Goal: Communication & Community: Answer question/provide support

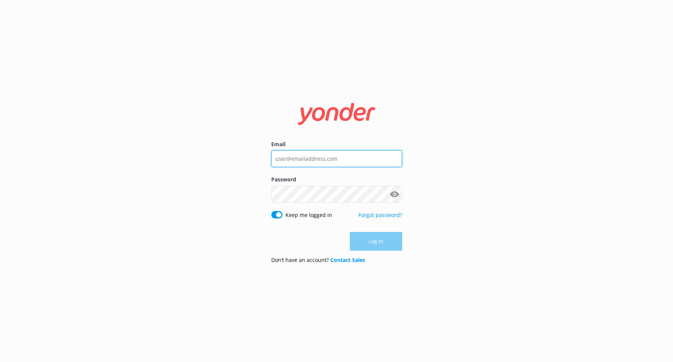
type input "[EMAIL_ADDRESS][DOMAIN_NAME]"
click at [189, 217] on div "Email [EMAIL_ADDRESS][DOMAIN_NAME] Password Show password Keep me logged in For…" at bounding box center [336, 181] width 673 height 362
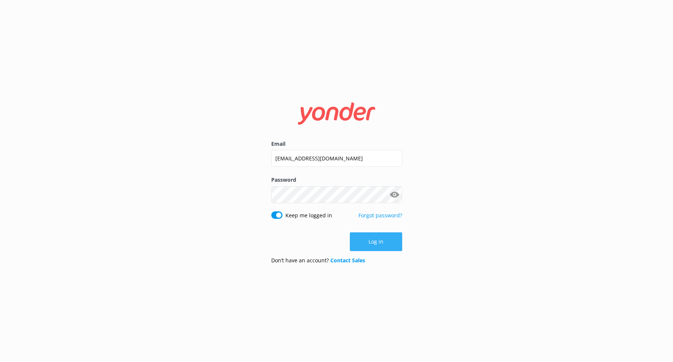
click at [378, 242] on button "Log in" at bounding box center [376, 241] width 52 height 19
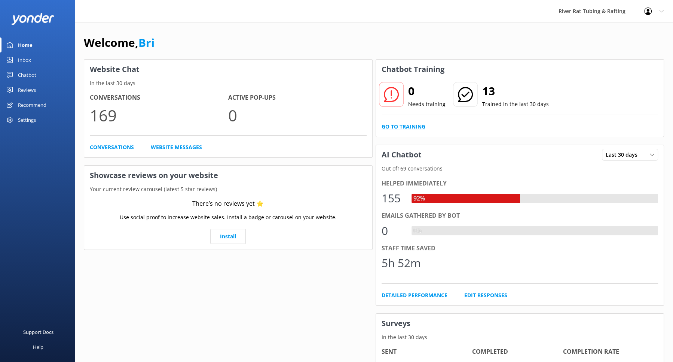
click at [411, 124] on link "Go to Training" at bounding box center [404, 126] width 44 height 8
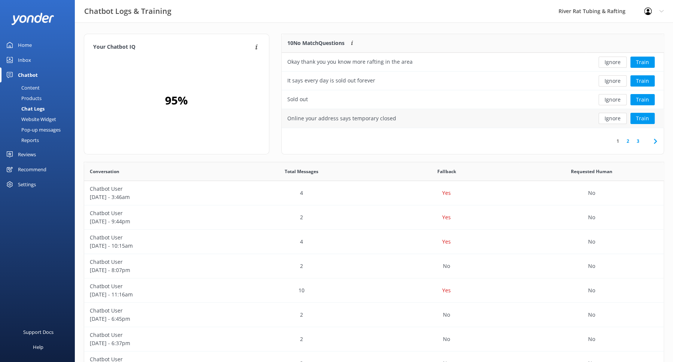
scroll to position [94, 382]
click at [643, 118] on button "Train" at bounding box center [643, 118] width 24 height 11
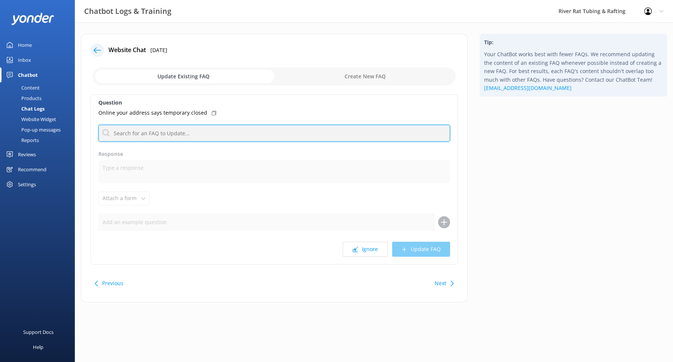
click at [180, 132] on input "text" at bounding box center [274, 133] width 352 height 17
type input "open"
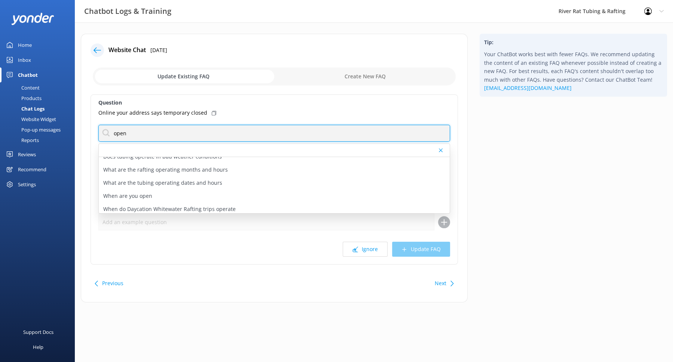
scroll to position [36, 0]
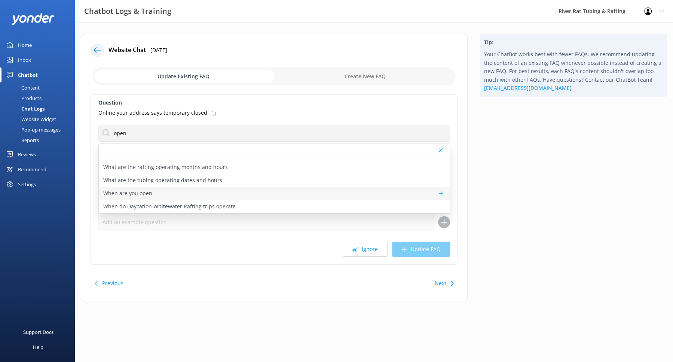
click at [193, 195] on div "When are you open" at bounding box center [274, 193] width 351 height 13
type textarea "TUBING in Townsend: We are CLOSED for the season, but will be open 7 days/week …"
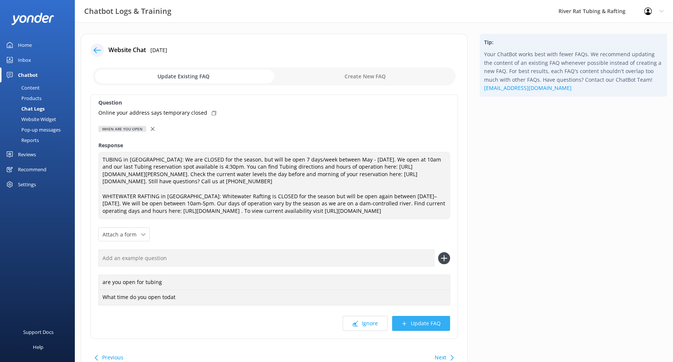
click at [425, 329] on button "Update FAQ" at bounding box center [421, 323] width 58 height 15
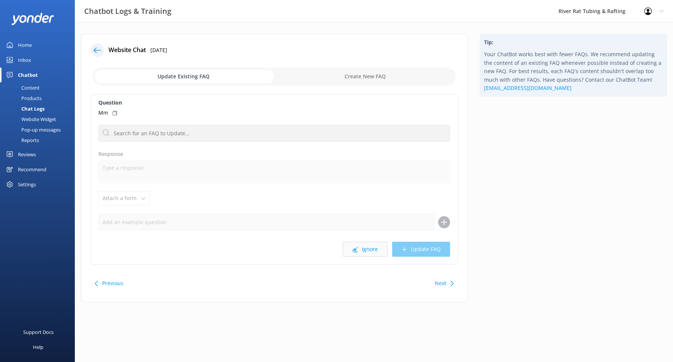
click at [367, 248] on button "Ignore" at bounding box center [365, 248] width 45 height 15
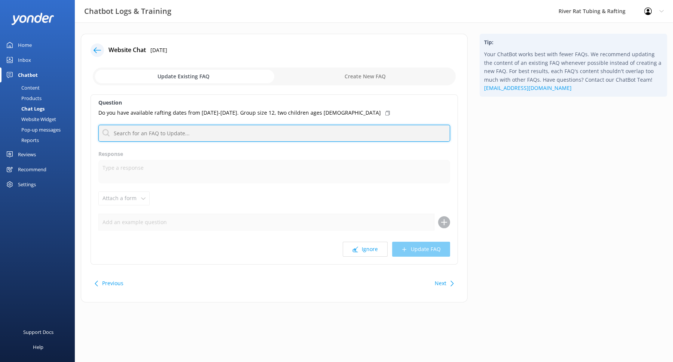
click at [278, 135] on input "text" at bounding box center [274, 133] width 352 height 17
type input "open"
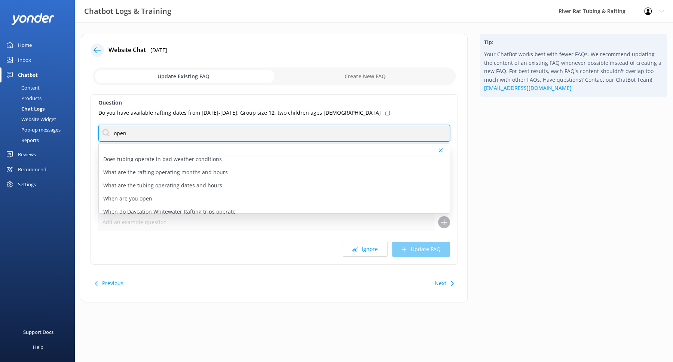
scroll to position [36, 0]
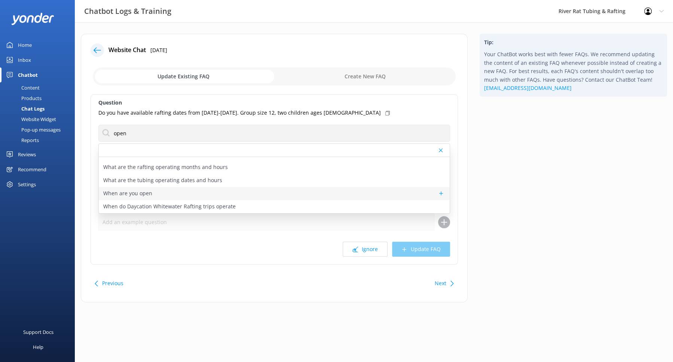
click at [177, 191] on div "When are you open" at bounding box center [274, 193] width 351 height 13
type textarea "TUBING in Townsend: We are CLOSED for the season, but will be open 7 days/week …"
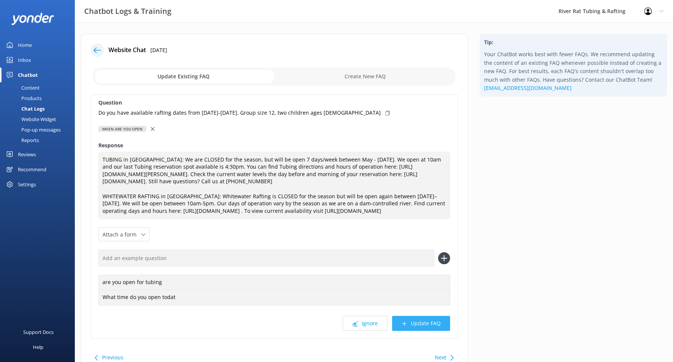
click at [415, 327] on button "Update FAQ" at bounding box center [421, 323] width 58 height 15
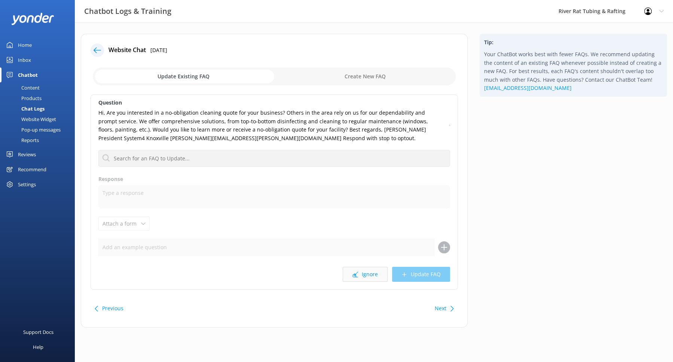
click at [368, 269] on button "Ignore" at bounding box center [365, 273] width 45 height 15
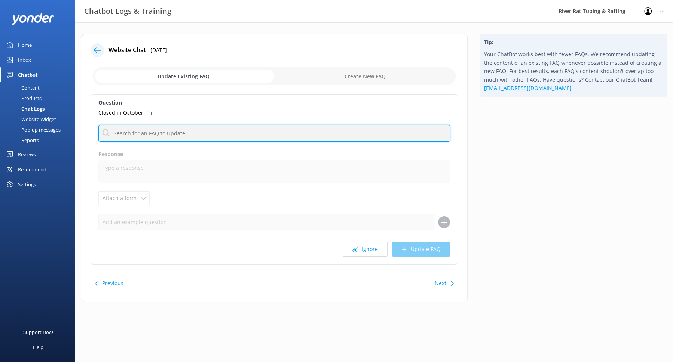
click at [256, 132] on input "text" at bounding box center [274, 133] width 352 height 17
type input "open"
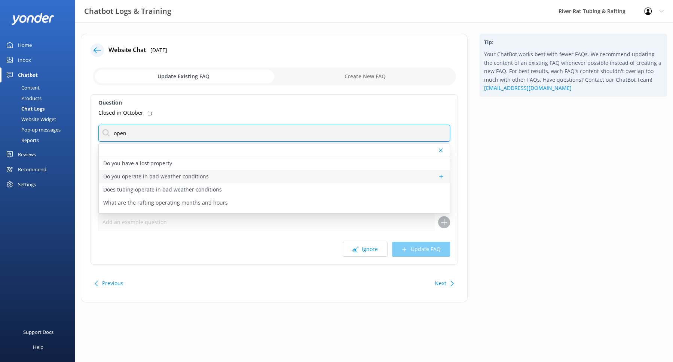
scroll to position [36, 0]
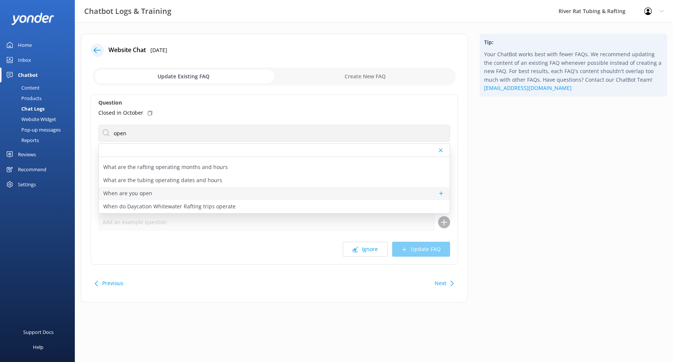
click at [186, 195] on div "When are you open" at bounding box center [274, 193] width 351 height 13
type textarea "TUBING in Townsend: We are CLOSED for the season, but will be open 7 days/week …"
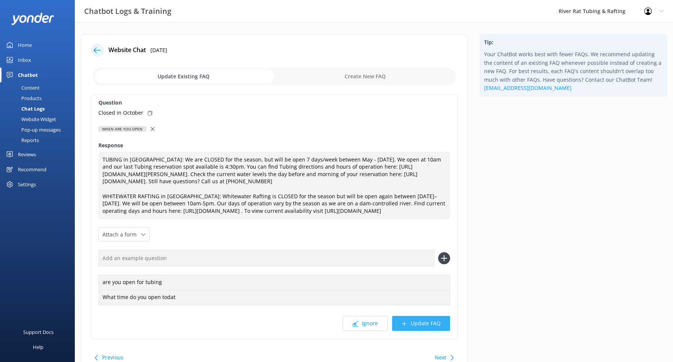
click at [420, 330] on button "Update FAQ" at bounding box center [421, 323] width 58 height 15
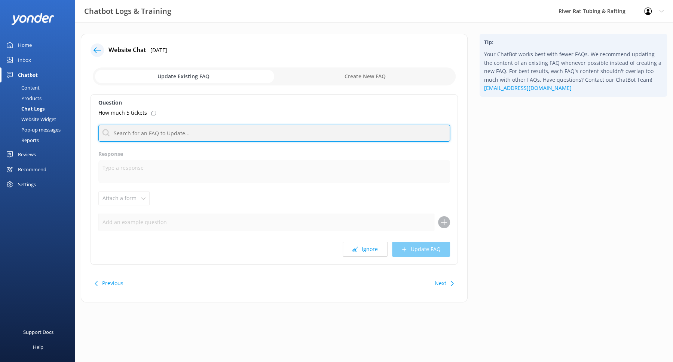
click at [254, 132] on input "text" at bounding box center [274, 133] width 352 height 17
type input "cost"
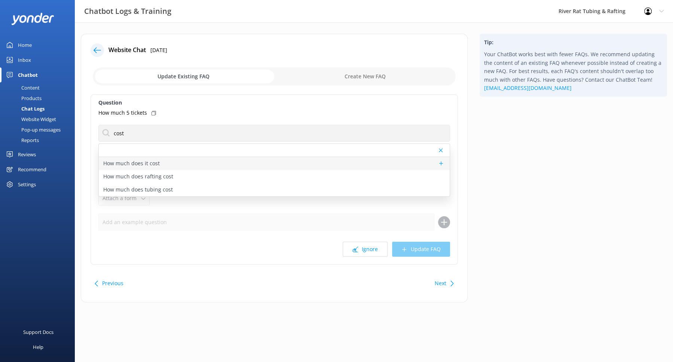
click at [124, 163] on p "How much does it cost" at bounding box center [131, 163] width 57 height 8
type textarea "Prices vary depending on the activity, time of year, and group size. For TUBING…"
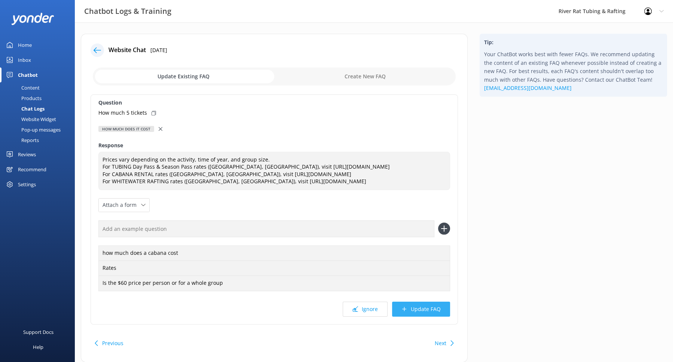
click at [426, 307] on button "Update FAQ" at bounding box center [421, 308] width 58 height 15
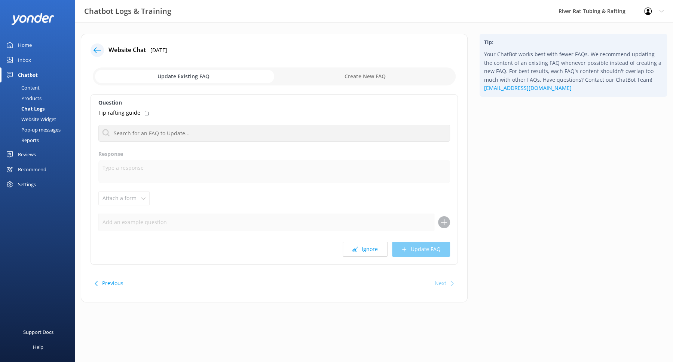
click at [94, 48] on icon at bounding box center [97, 49] width 7 height 7
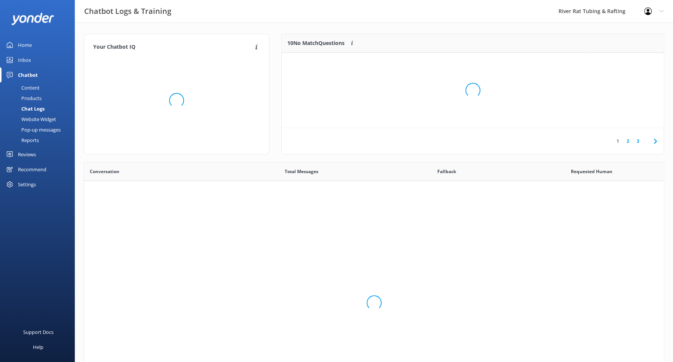
scroll to position [262, 580]
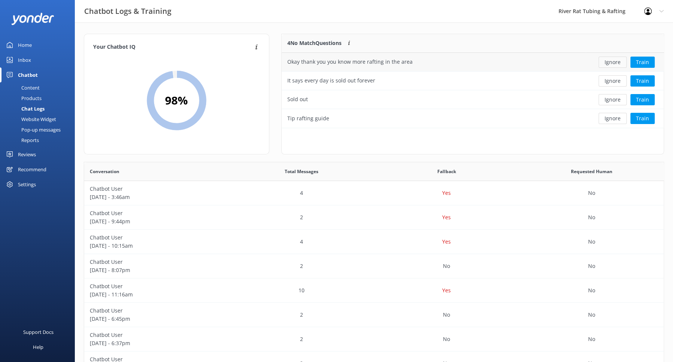
click at [610, 63] on button "Ignore" at bounding box center [613, 62] width 28 height 11
click at [611, 60] on button "Ignore" at bounding box center [613, 62] width 28 height 11
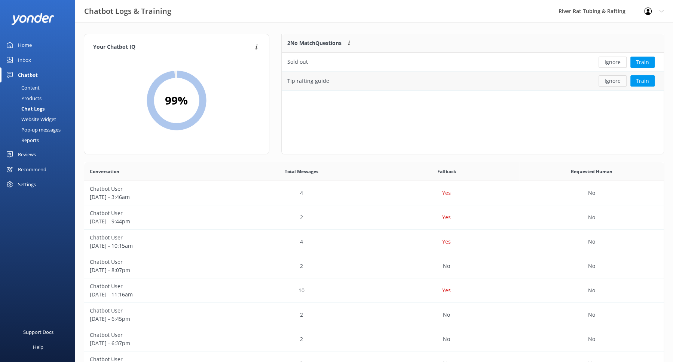
scroll to position [56, 382]
click at [21, 60] on div "Inbox" at bounding box center [24, 59] width 13 height 15
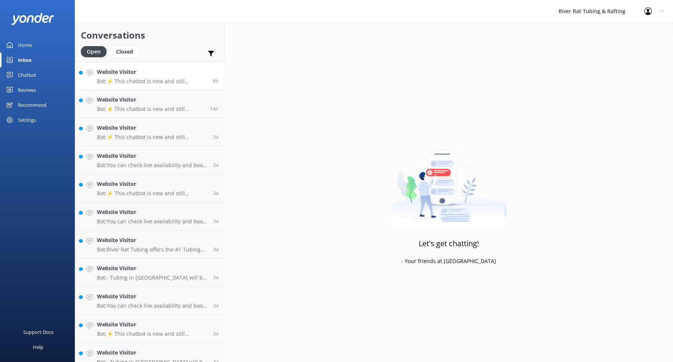
click at [142, 82] on p "Bot: ⚡ This chatbot is new and still learning. You're welcome to ask a new ques…" at bounding box center [152, 81] width 110 height 7
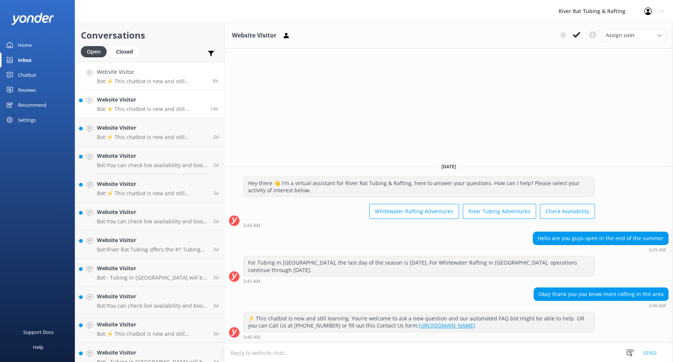
click at [158, 110] on p "Bot: ⚡ This chatbot is new and still learning. You're welcome to ask a new ques…" at bounding box center [151, 109] width 108 height 7
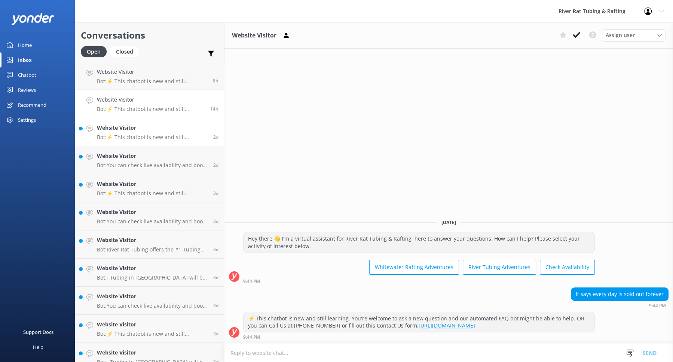
click at [156, 131] on h4 "Website Visitor" at bounding box center [152, 128] width 111 height 8
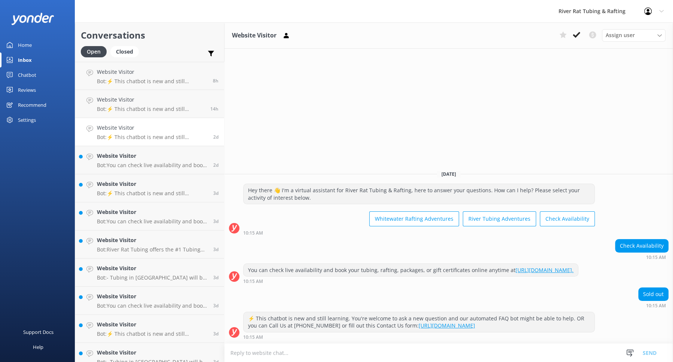
click at [156, 131] on h4 "Website Visitor" at bounding box center [152, 128] width 111 height 8
click at [152, 162] on p "Bot: You can check live availability and book your tubing, rafting, packages, o…" at bounding box center [152, 165] width 111 height 7
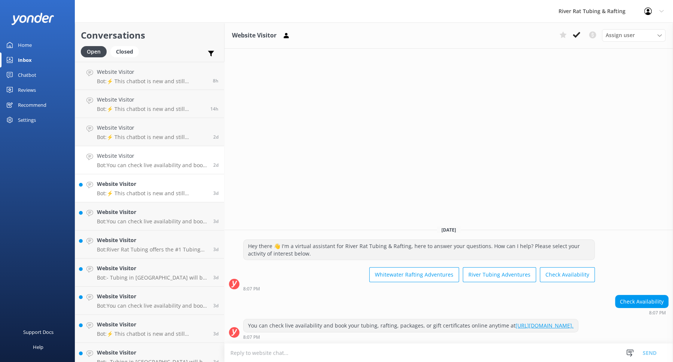
click at [171, 186] on h4 "Website Visitor" at bounding box center [152, 184] width 111 height 8
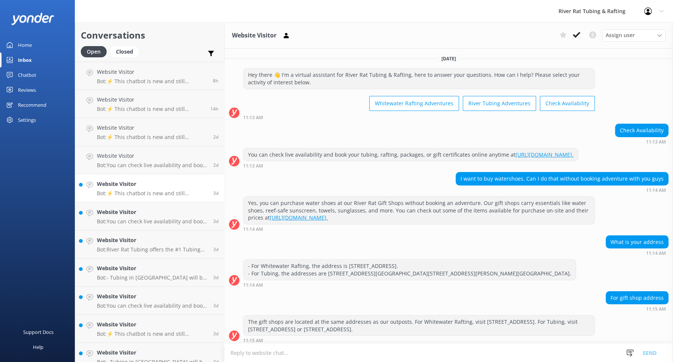
scroll to position [63, 0]
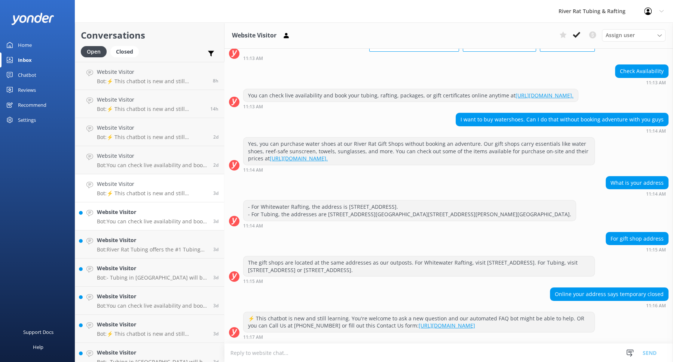
click at [147, 208] on h4 "Website Visitor" at bounding box center [152, 212] width 111 height 8
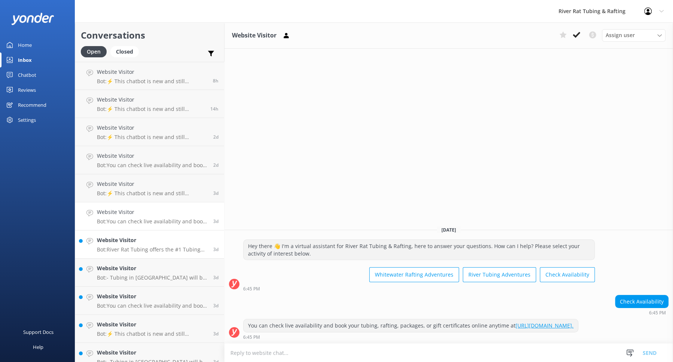
click at [148, 245] on div "Website Visitor Bot: River Rat Tubing offers the #1 Tubing Adventure in the Smo…" at bounding box center [152, 244] width 111 height 16
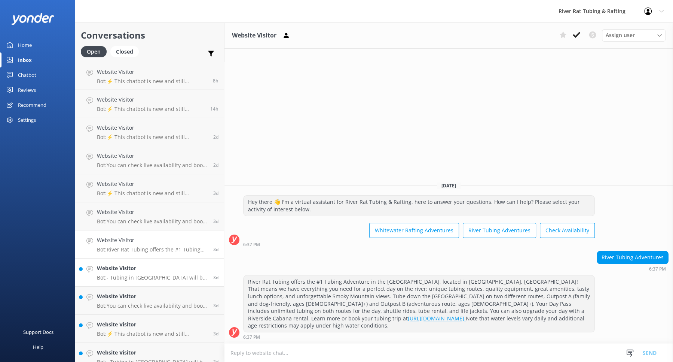
click at [150, 274] on div "Website Visitor Bot: - Tubing in Townsend will be open 7 days a week from May t…" at bounding box center [152, 272] width 111 height 16
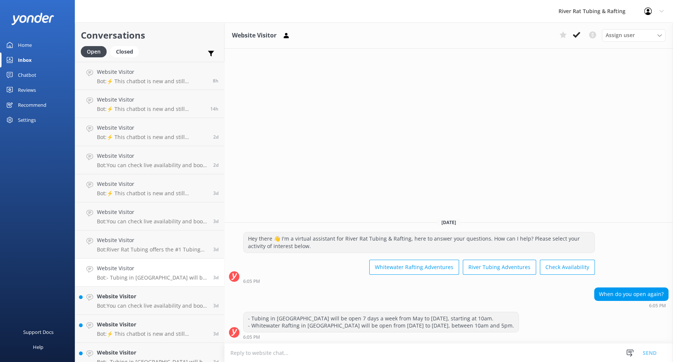
click at [26, 76] on div "Chatbot" at bounding box center [27, 74] width 18 height 15
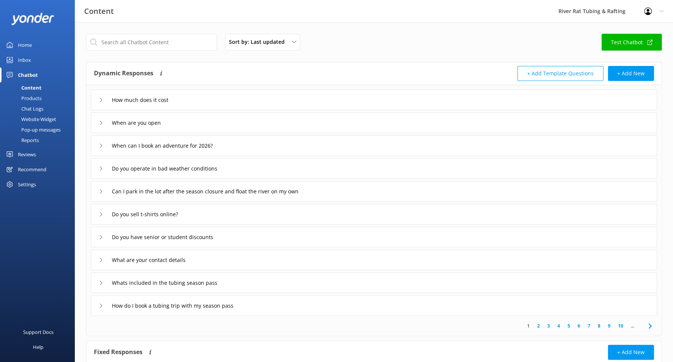
scroll to position [99, 0]
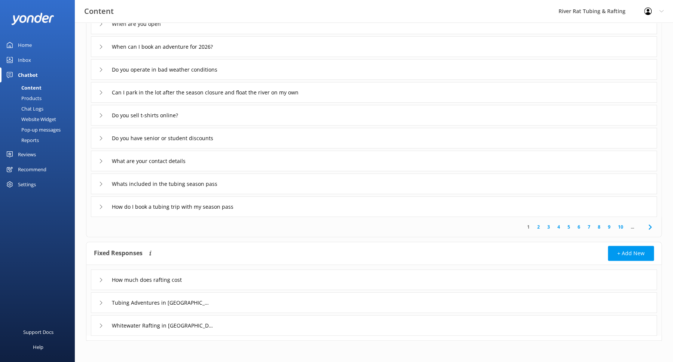
click at [99, 301] on icon at bounding box center [101, 302] width 4 height 4
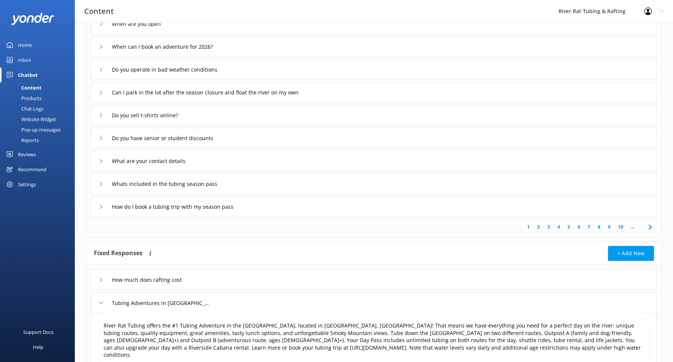
scroll to position [189, 0]
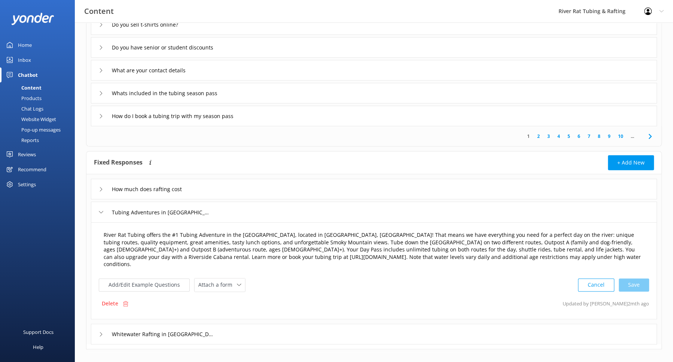
click at [173, 235] on textarea "River Rat Tubing offers the #1 Tubing Adventure in the Smoky Mountains, located…" at bounding box center [374, 250] width 549 height 46
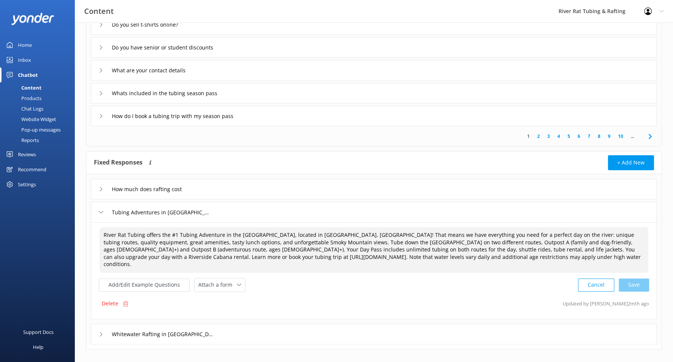
click at [173, 235] on textarea "River Rat Tubing offers the #1 Tubing Adventure in the Smoky Mountains, located…" at bounding box center [374, 250] width 549 height 46
click at [174, 233] on textarea "River Rat Tubing offers the #1 Tubing Adventure in the Smoky Mountains, located…" at bounding box center [374, 250] width 549 height 46
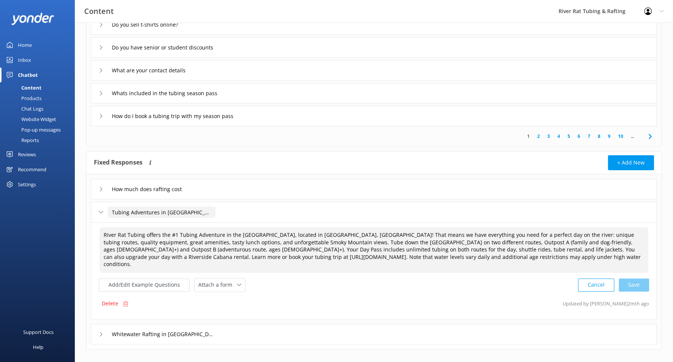
click at [172, 208] on input "Tubing Adventures in Townsend, TN" at bounding box center [162, 211] width 108 height 11
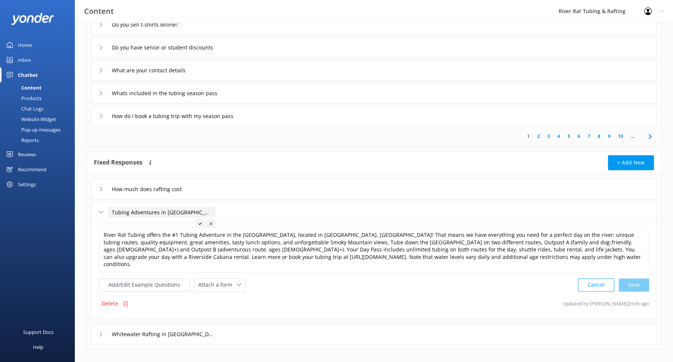
click at [172, 208] on input "Tubing Adventures in Townsend, TN" at bounding box center [162, 211] width 108 height 11
click at [103, 233] on textarea "River Rat Tubing offers the #1 Tubing Adventure in the Smoky Mountains, located…" at bounding box center [374, 250] width 549 height 46
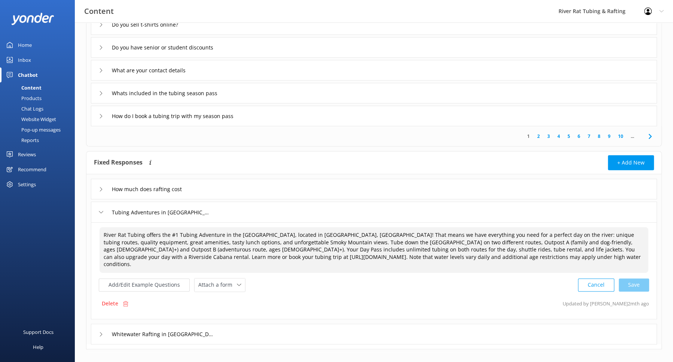
click at [144, 234] on textarea "River Rat Tubing offers the #1 Tubing Adventure in the Smoky Mountains, located…" at bounding box center [374, 250] width 549 height 46
click at [346, 233] on textarea "River Rat Tubing offers the #1 Tubing Adventure in the Smoky Mountains, located…" at bounding box center [374, 250] width 549 height 46
click at [282, 241] on textarea "River Rat Tubing offers the #1 Tubing Adventure in the Smoky Mountains, located…" at bounding box center [374, 250] width 549 height 46
click at [103, 233] on textarea "River Rat Tubing offers the #1 Tubing Adventure in the Smoky Mountains, located…" at bounding box center [374, 250] width 549 height 46
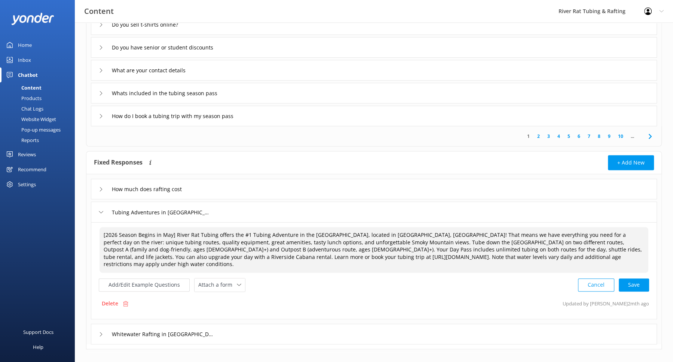
click at [178, 249] on textarea "[2026 Season Begins in May] River Rat Tubing offers the #1 Tubing Adventure in …" at bounding box center [374, 250] width 549 height 46
drag, startPoint x: 173, startPoint y: 234, endPoint x: 95, endPoint y: 231, distance: 77.5
click at [95, 231] on div "[2026 Season Begins in May] River Rat Tubing offers the #1 Tubing Adventure in …" at bounding box center [374, 270] width 566 height 97
click at [139, 236] on textarea "[2026 Season Begins in May] River Rat Tubing offers the #1 Tubing Adventure in …" at bounding box center [374, 250] width 549 height 46
click at [194, 243] on textarea "[2026 Season Begins in May] River Rat Tubing offers the #1 Tubing Adventure in …" at bounding box center [374, 250] width 549 height 46
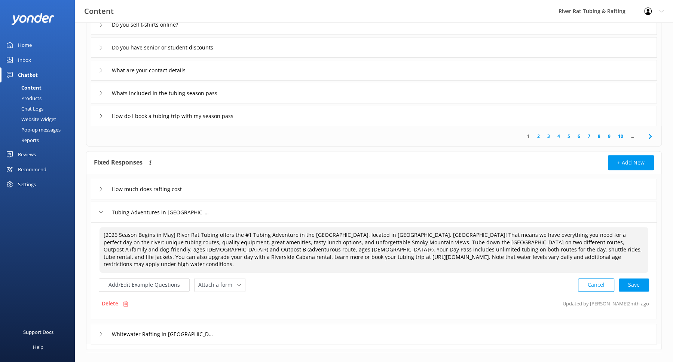
drag, startPoint x: 170, startPoint y: 233, endPoint x: 93, endPoint y: 233, distance: 77.1
click at [93, 233] on div "[2026 Season Begins in May] River Rat Tubing offers the #1 Tubing Adventure in …" at bounding box center [374, 270] width 566 height 97
click at [637, 278] on div "Cancel Save" at bounding box center [613, 285] width 71 height 14
type textarea "[2026 Season Begins in May] River Rat Tubing offers the #1 Tubing Adventure in …"
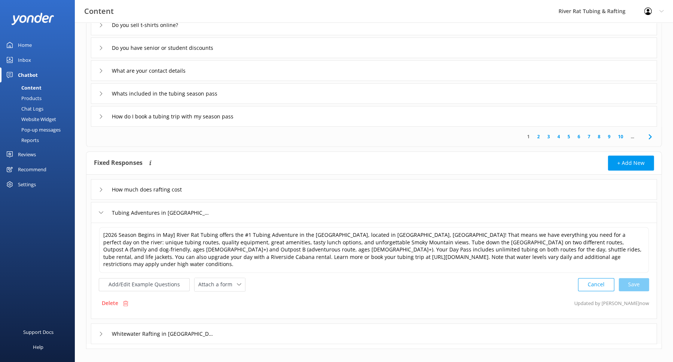
click at [221, 327] on div "Whitewater Rafting in Hartford, TN" at bounding box center [374, 333] width 566 height 21
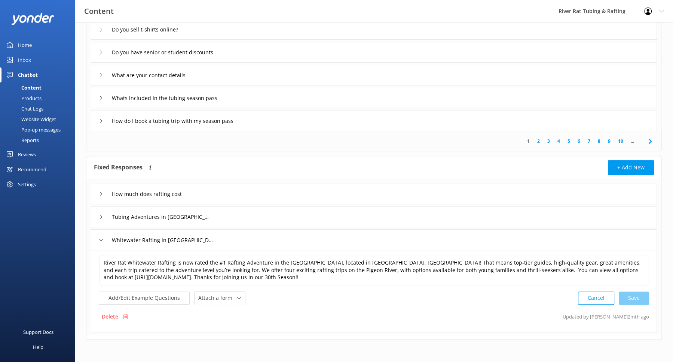
scroll to position [182, 0]
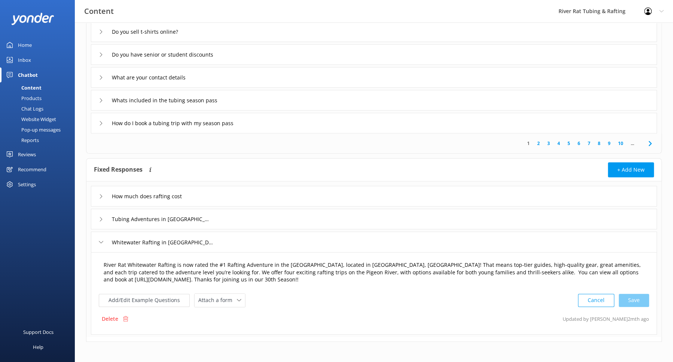
click at [103, 263] on textarea "River Rat Whitewater Rafting is now rated the #1 Rafting Adventure in the USA, …" at bounding box center [374, 272] width 549 height 31
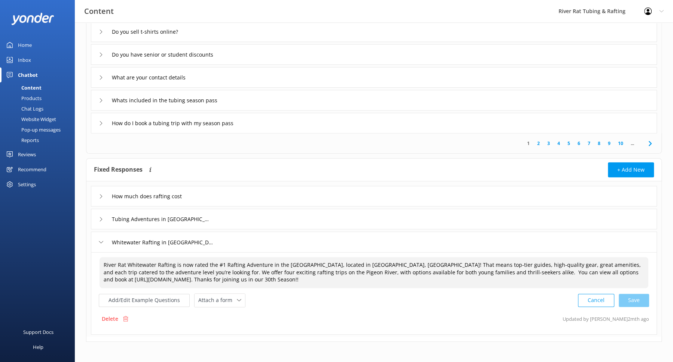
paste textarea "[2026 Season Begins in May]"
click at [167, 263] on textarea "[2026 Season Begins in May] River Rat Whitewater Rafting is now rated the #1 Ra…" at bounding box center [374, 272] width 549 height 31
type textarea "[2026 Season Begins in March] River Rat Whitewater Rafting is now rated the #1 …"
click at [630, 295] on div "Cancel Save" at bounding box center [613, 300] width 71 height 14
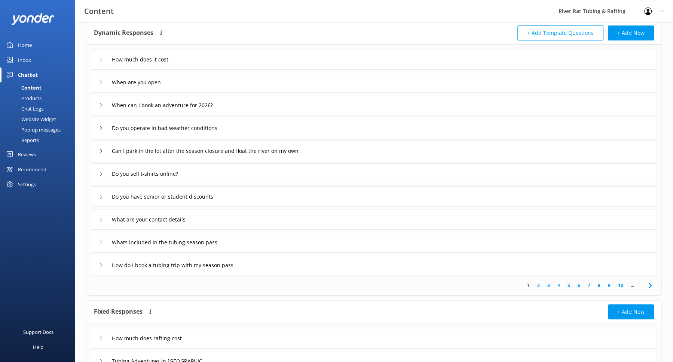
scroll to position [0, 0]
